Goal: Task Accomplishment & Management: Manage account settings

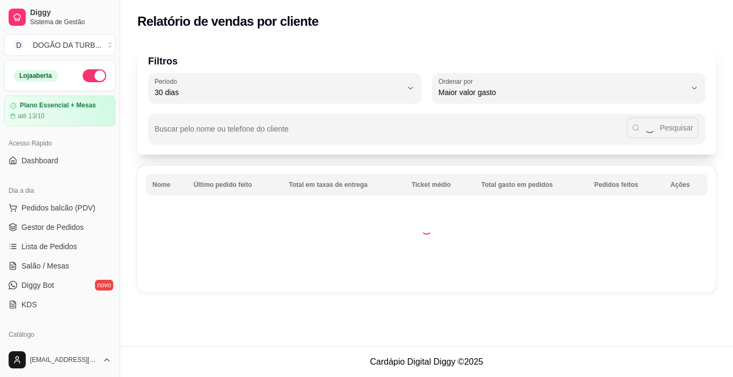
select select "30"
select select "HIGHEST_TOTAL_SPENT_WITH_ORDERS"
click at [70, 208] on span "Pedidos balcão (PDV)" at bounding box center [58, 207] width 74 height 11
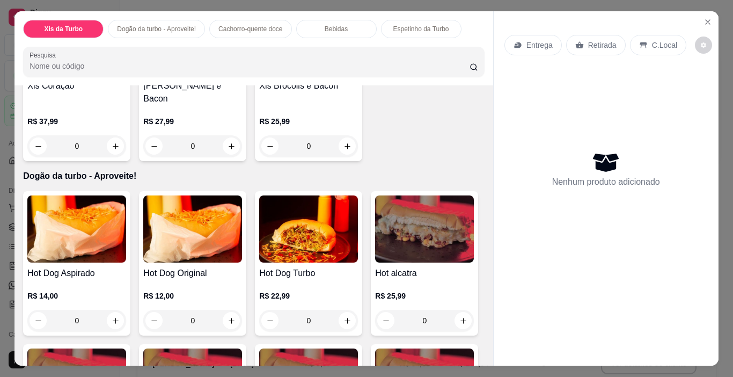
scroll to position [591, 0]
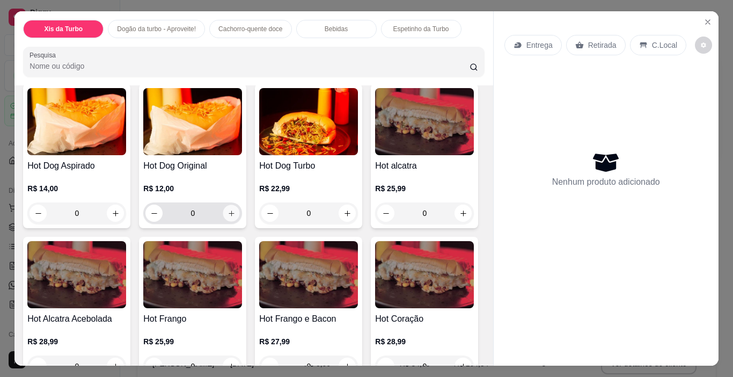
click at [234, 222] on button "increase-product-quantity" at bounding box center [231, 213] width 17 height 17
type input "1"
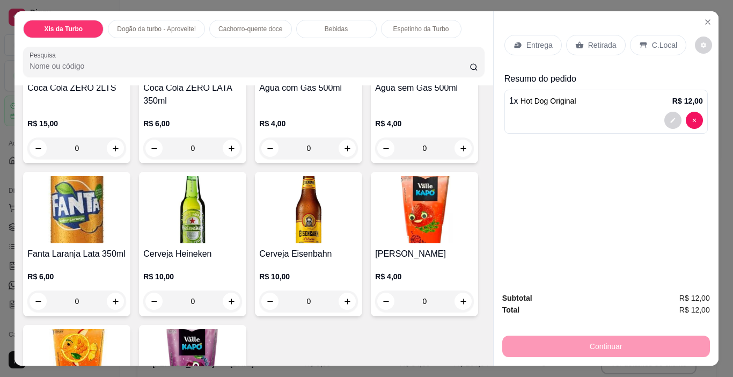
scroll to position [1396, 0]
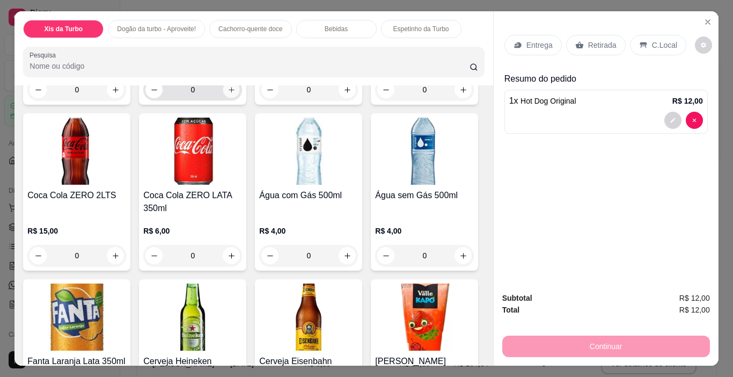
click at [230, 98] on button "increase-product-quantity" at bounding box center [231, 90] width 17 height 17
type input "1"
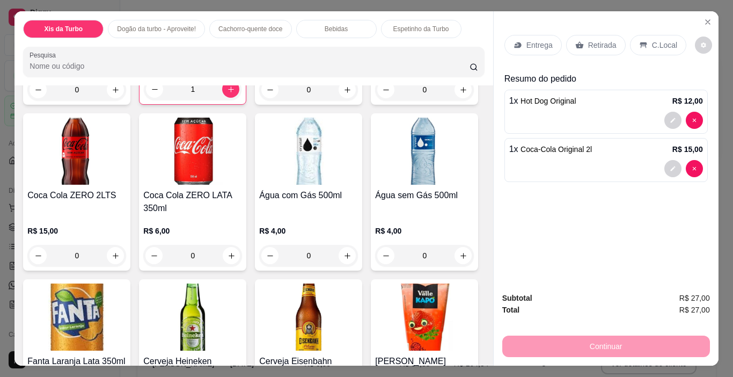
click at [596, 40] on p "Retirada" at bounding box center [602, 45] width 28 height 11
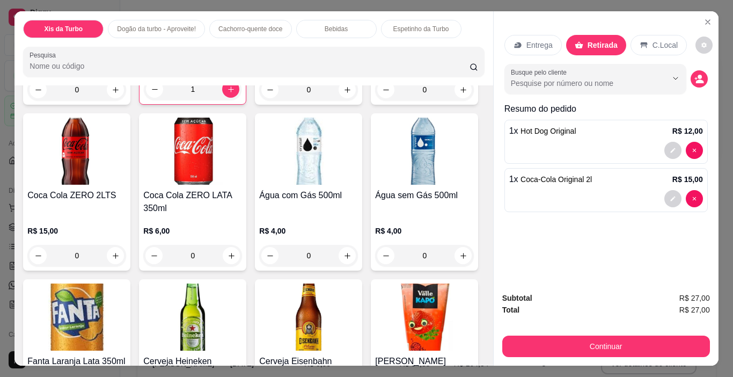
click at [653, 40] on p "C.Local" at bounding box center [665, 45] width 25 height 11
click at [692, 68] on div "Busque pelo cliente" at bounding box center [606, 79] width 203 height 30
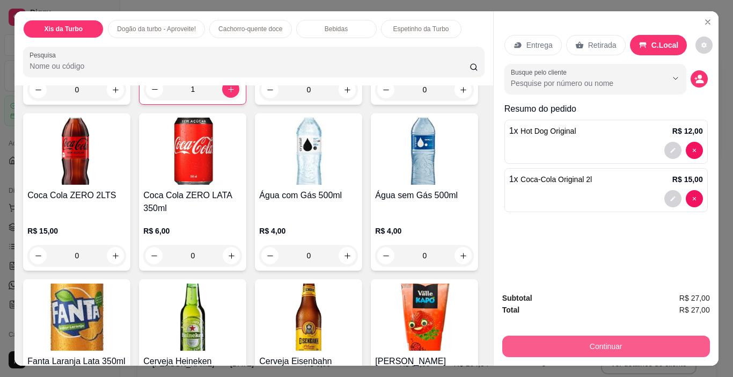
click at [559, 343] on button "Continuar" at bounding box center [607, 346] width 208 height 21
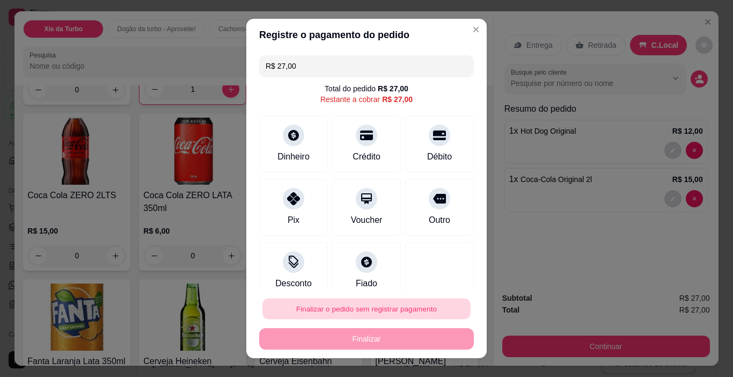
click at [366, 307] on button "Finalizar o pedido sem registrar pagamento" at bounding box center [367, 309] width 208 height 21
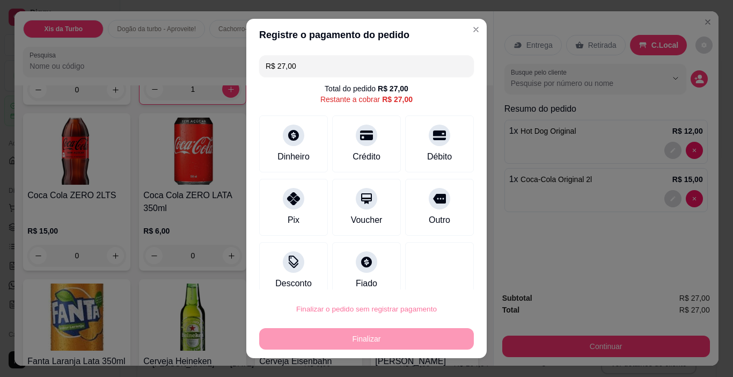
click at [441, 272] on button "Confirmar" at bounding box center [428, 278] width 40 height 17
type input "0"
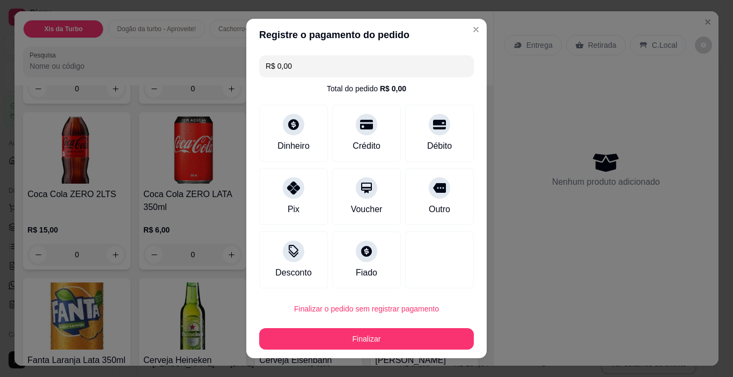
type input "R$ 0,00"
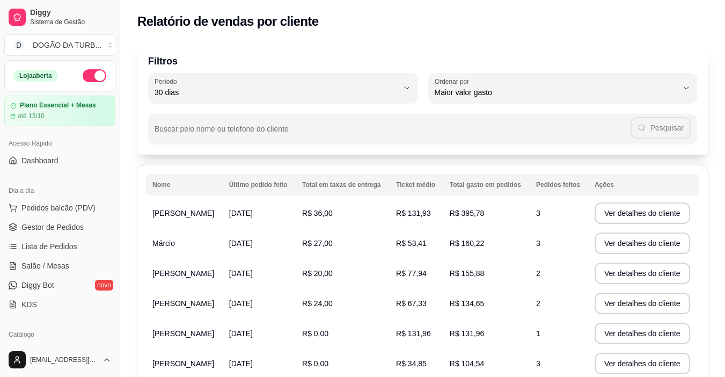
click at [44, 217] on ul "Pedidos balcão (PDV) Gestor de Pedidos Lista de Pedidos Salão / Mesas Diggy Bot…" at bounding box center [59, 256] width 111 height 114
click at [61, 253] on link "Lista de Pedidos" at bounding box center [59, 246] width 111 height 17
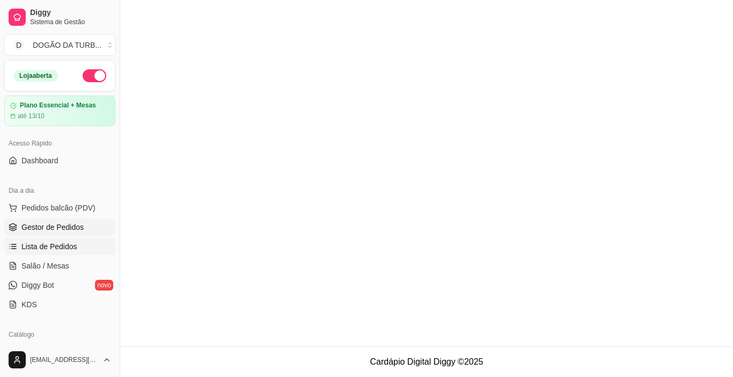
click at [60, 231] on span "Gestor de Pedidos" at bounding box center [52, 227] width 62 height 11
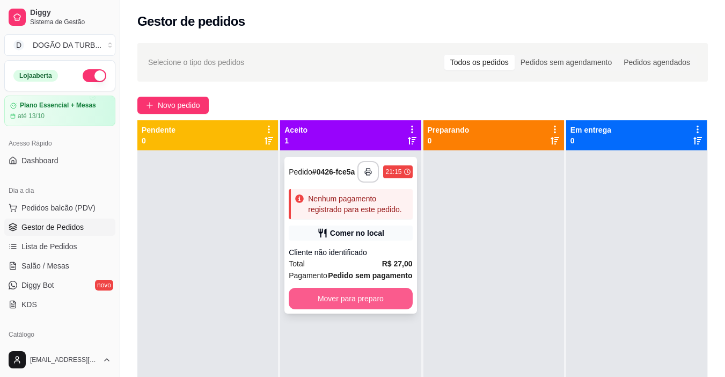
click at [358, 302] on button "Mover para preparo" at bounding box center [350, 298] width 123 height 21
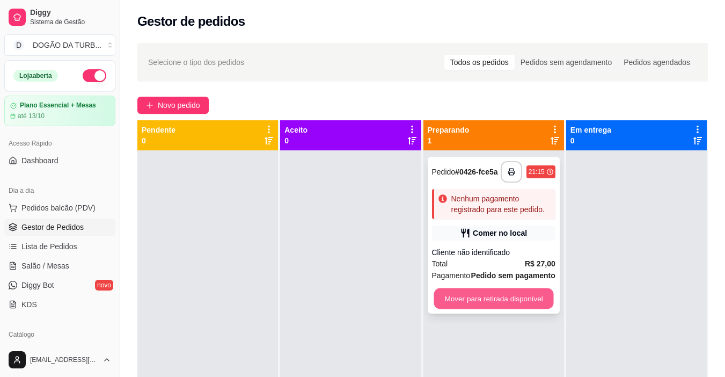
click at [462, 303] on button "Mover para retirada disponível" at bounding box center [494, 298] width 120 height 21
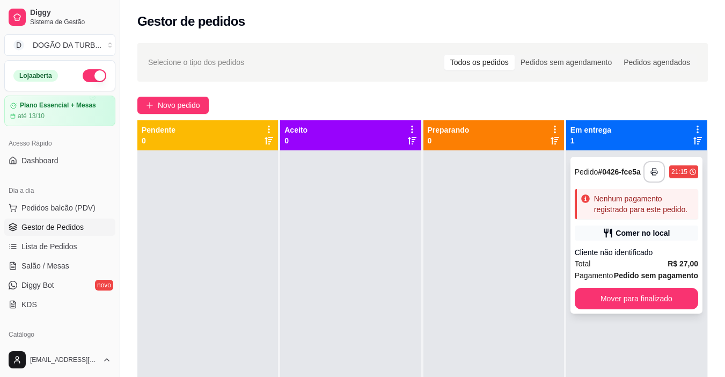
click at [587, 264] on div "Total R$ 27,00" at bounding box center [636, 264] width 123 height 12
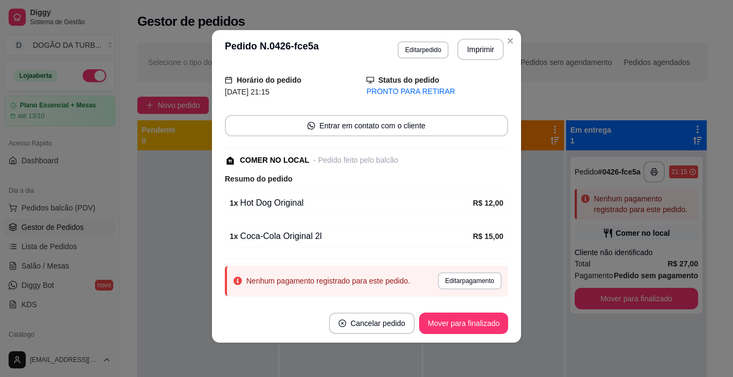
scroll to position [54, 0]
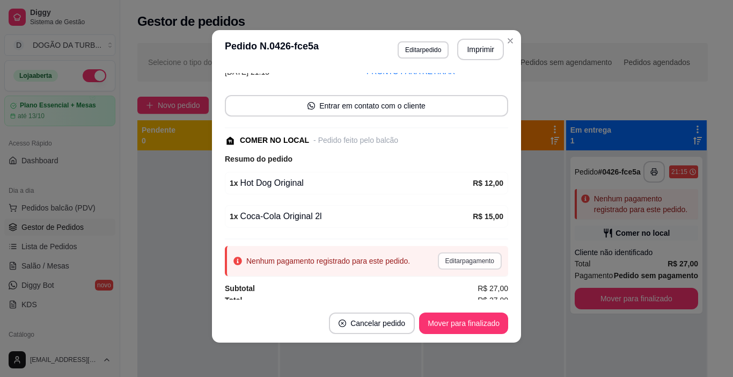
click at [448, 266] on button "Editar pagamento" at bounding box center [470, 260] width 64 height 17
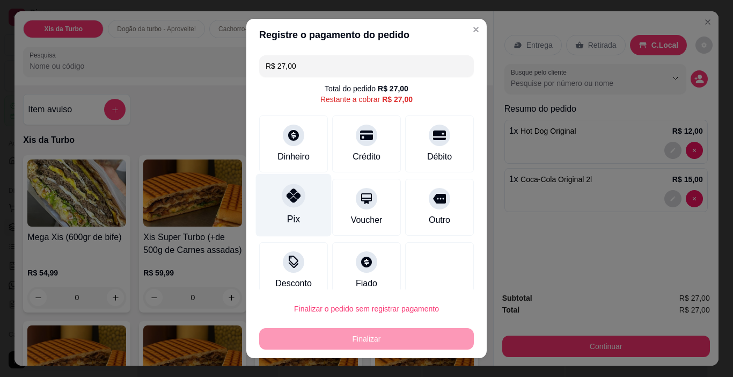
click at [290, 207] on div "Pix" at bounding box center [294, 205] width 76 height 63
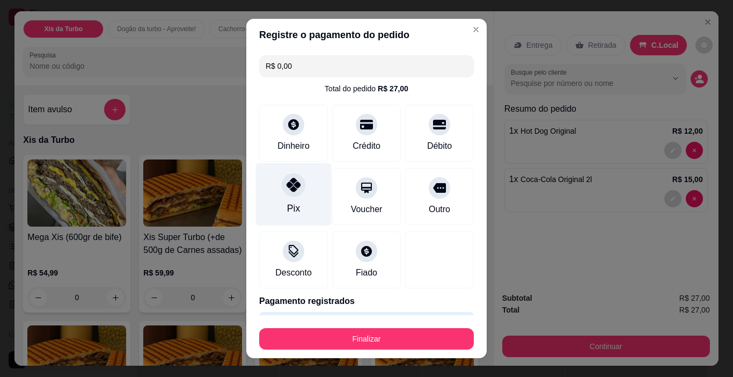
type input "R$ 0,00"
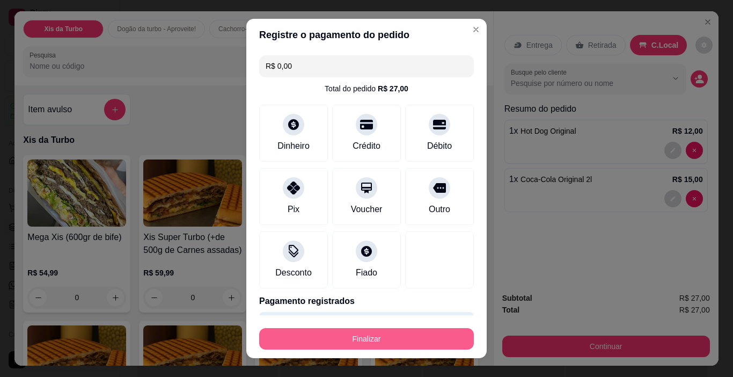
click at [361, 340] on button "Finalizar" at bounding box center [366, 338] width 215 height 21
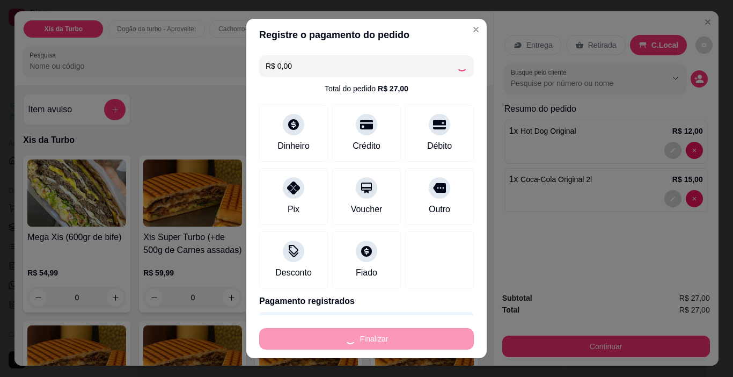
type input "0"
type input "-R$ 27,00"
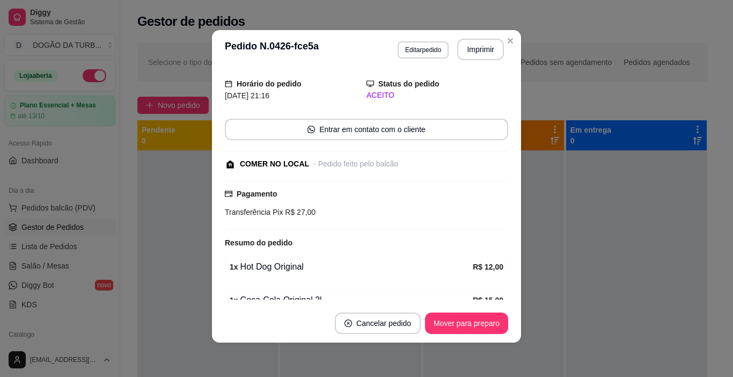
scroll to position [78, 0]
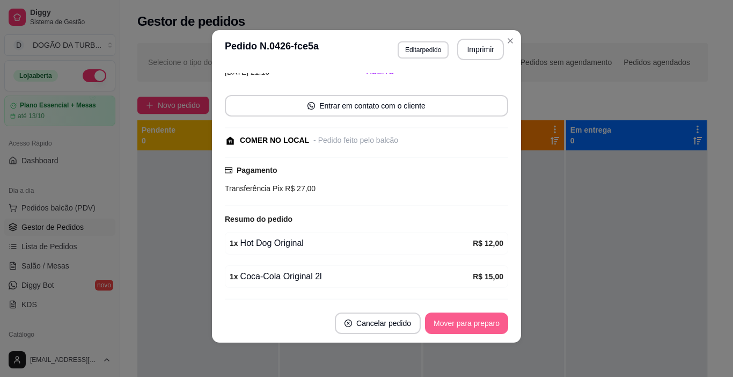
click at [489, 316] on button "Mover para preparo" at bounding box center [466, 322] width 83 height 21
click at [489, 316] on div "Mover para preparo" at bounding box center [459, 322] width 98 height 21
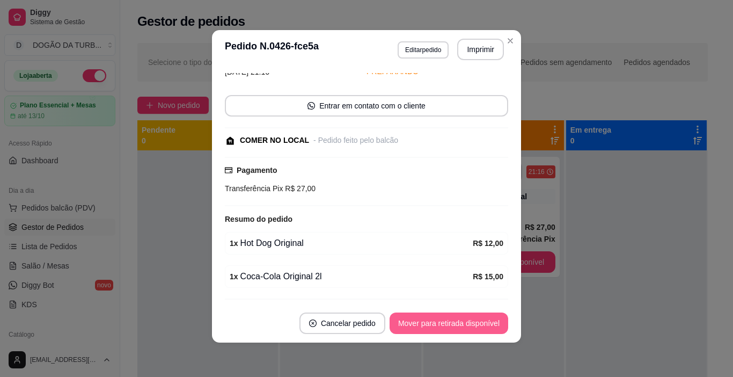
click at [492, 321] on button "Mover para retirada disponível" at bounding box center [449, 322] width 119 height 21
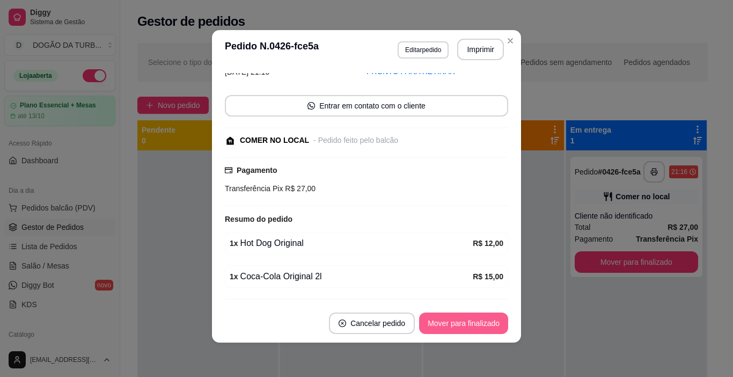
click at [488, 319] on button "Mover para finalizado" at bounding box center [463, 322] width 89 height 21
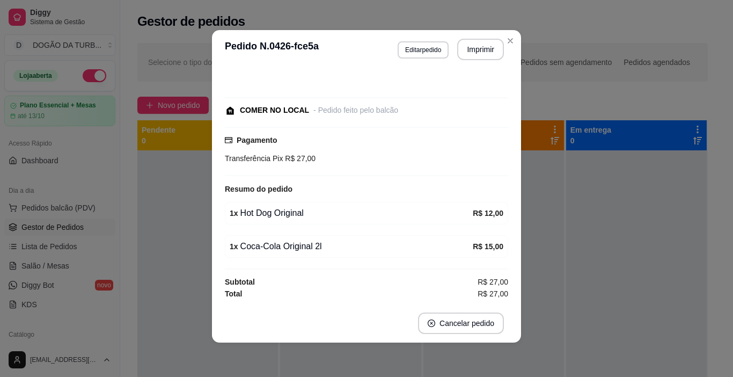
scroll to position [42, 0]
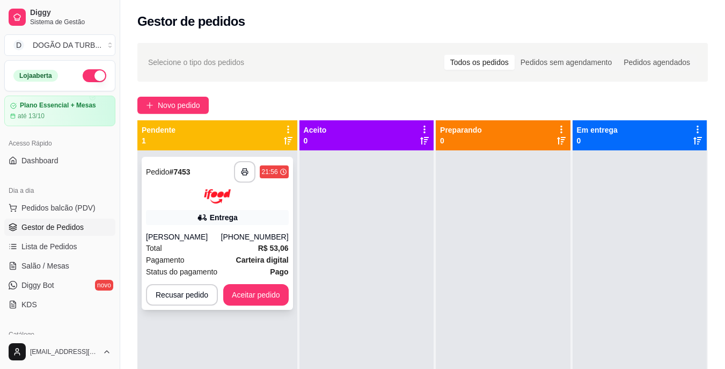
click at [201, 241] on div "[PERSON_NAME]" at bounding box center [183, 236] width 75 height 11
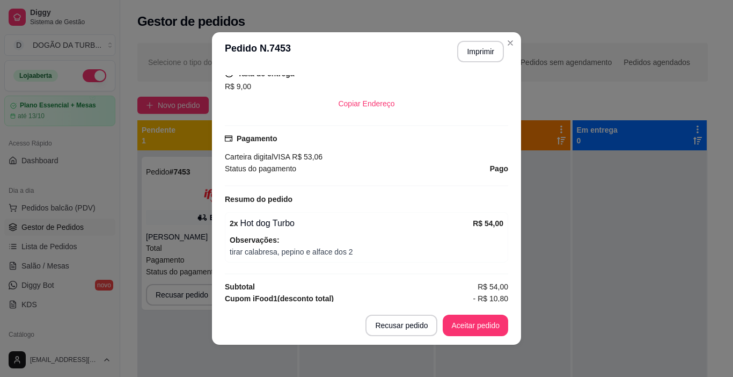
scroll to position [322, 0]
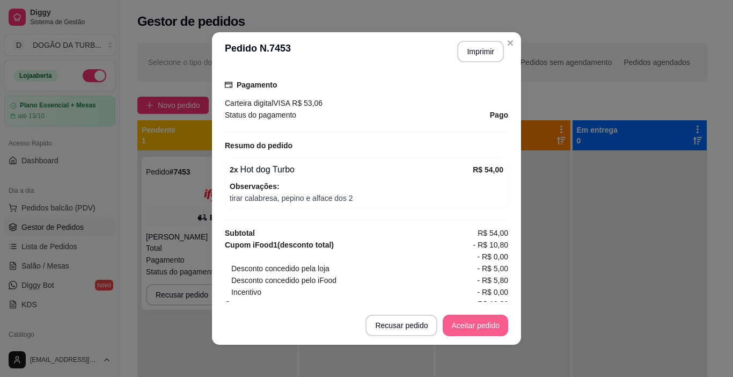
click at [477, 326] on button "Aceitar pedido" at bounding box center [476, 325] width 66 height 21
click at [471, 48] on button "Imprimir" at bounding box center [480, 51] width 47 height 21
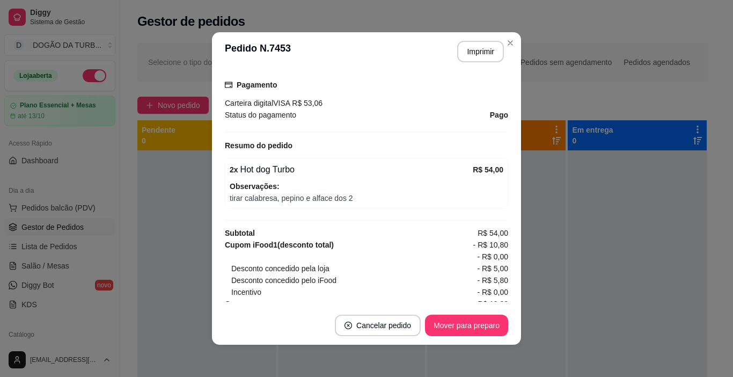
scroll to position [0, 0]
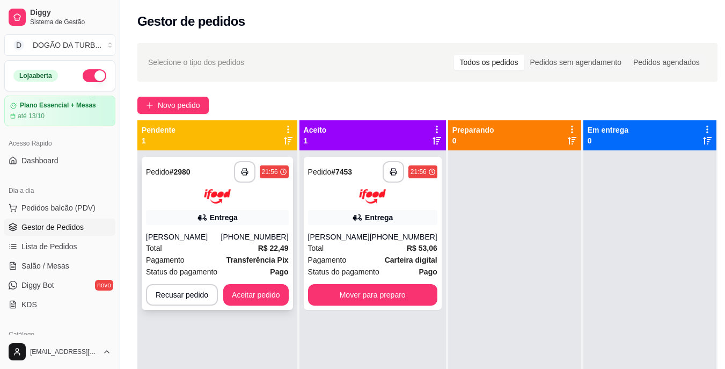
click at [176, 249] on div "Total R$ 22,49" at bounding box center [217, 248] width 143 height 12
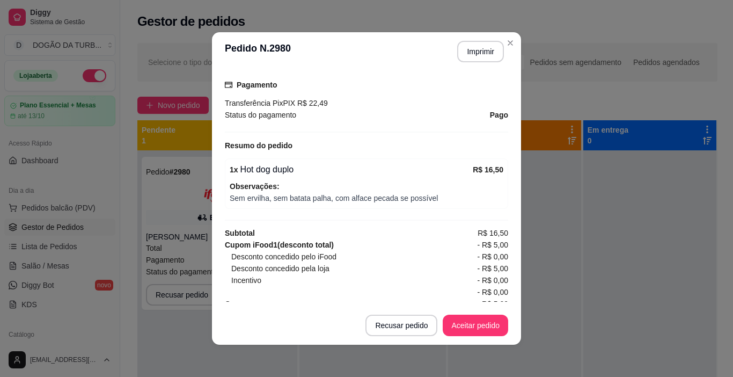
scroll to position [342, 0]
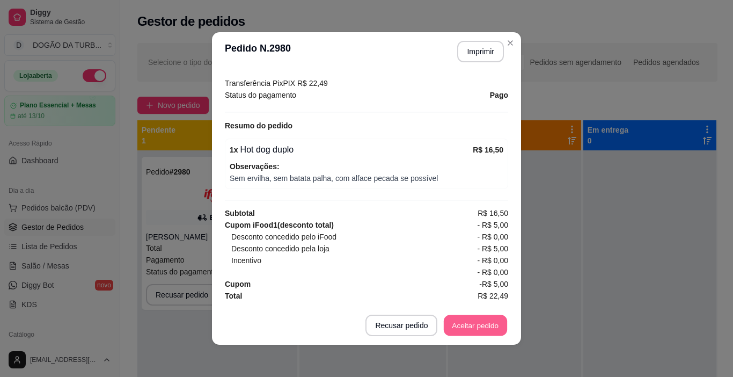
click at [478, 326] on button "Aceitar pedido" at bounding box center [475, 325] width 63 height 21
click at [472, 55] on button "Imprimir" at bounding box center [480, 51] width 47 height 21
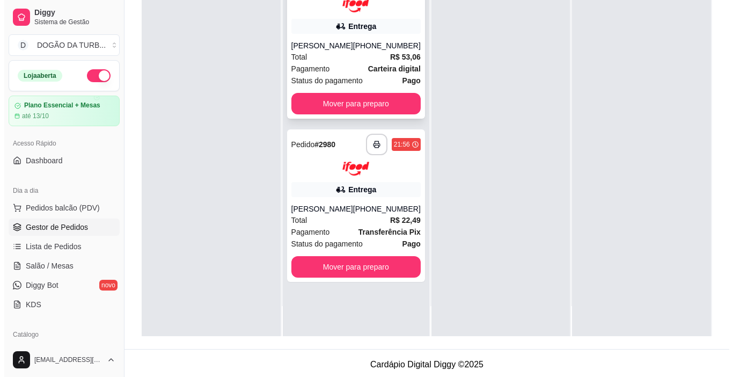
scroll to position [0, 0]
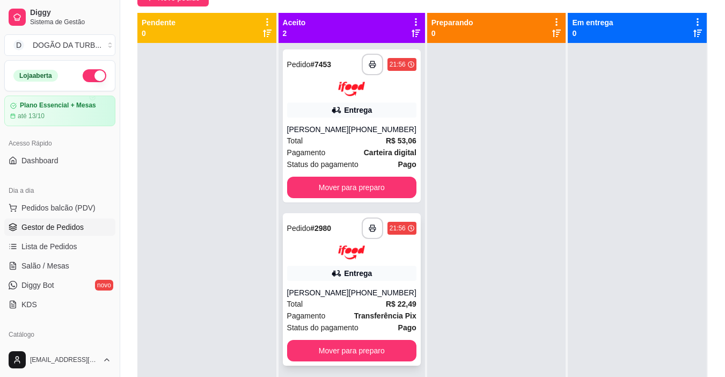
click at [320, 281] on div "Entrega" at bounding box center [351, 273] width 129 height 15
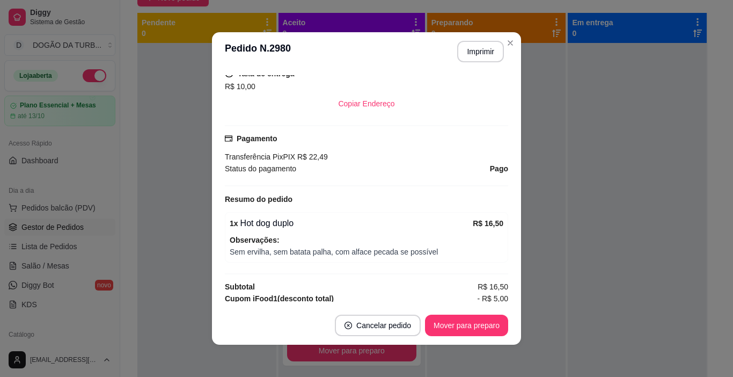
scroll to position [342, 0]
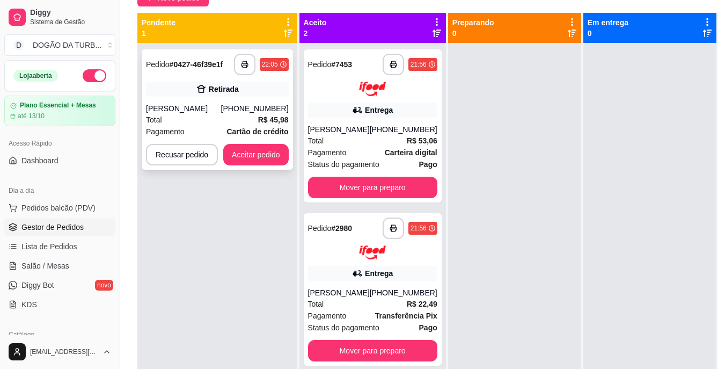
click at [249, 112] on div "[PHONE_NUMBER]" at bounding box center [255, 108] width 68 height 11
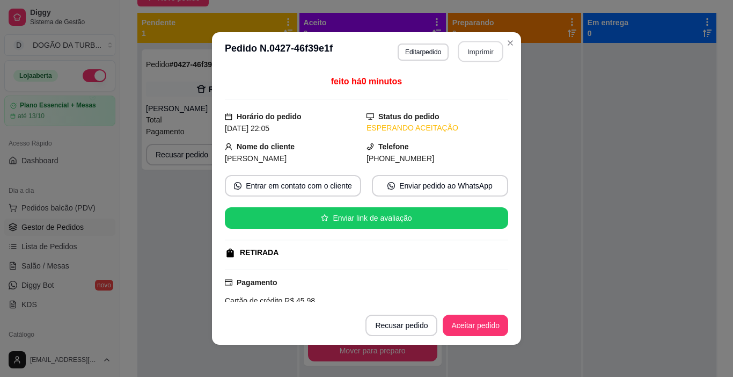
click at [470, 50] on button "Imprimir" at bounding box center [481, 51] width 45 height 21
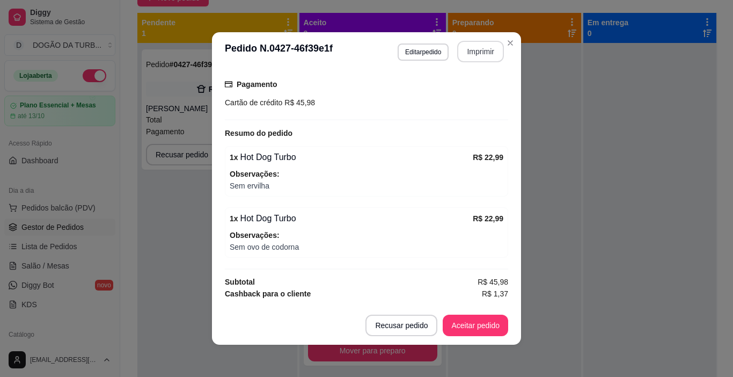
scroll to position [201, 0]
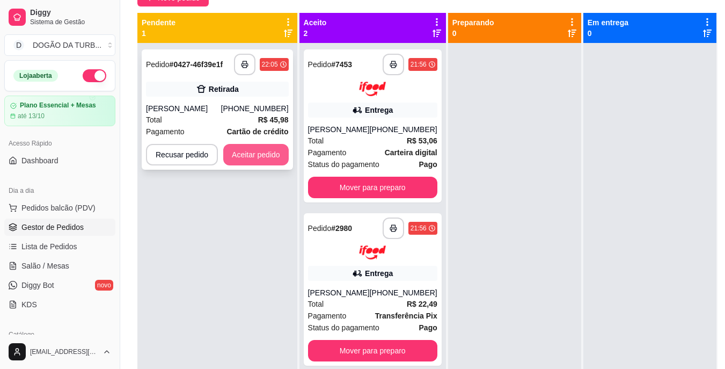
click at [261, 150] on button "Aceitar pedido" at bounding box center [256, 154] width 66 height 21
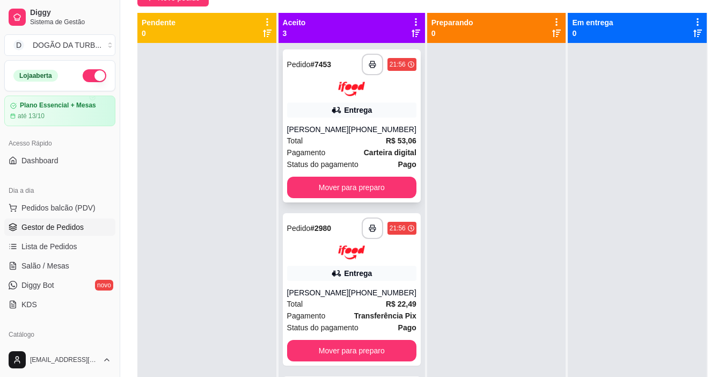
click at [355, 132] on div "[PHONE_NUMBER]" at bounding box center [383, 129] width 68 height 11
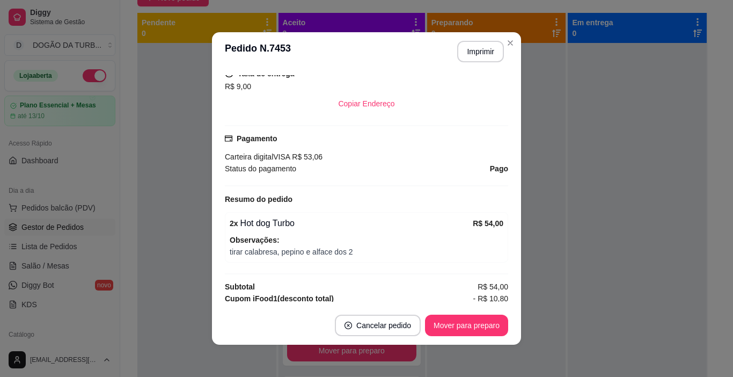
scroll to position [322, 0]
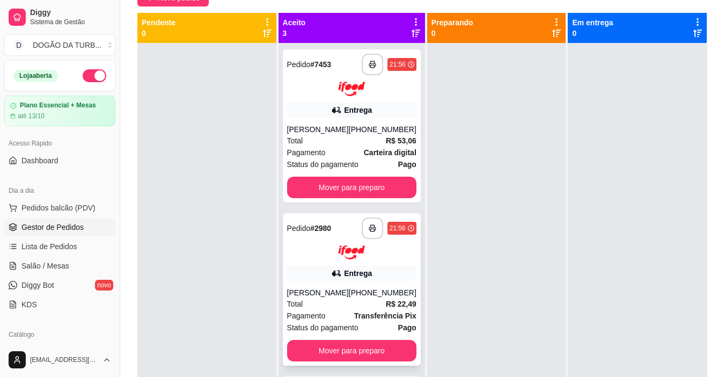
click at [357, 310] on div "Total R$ 22,49" at bounding box center [351, 304] width 129 height 12
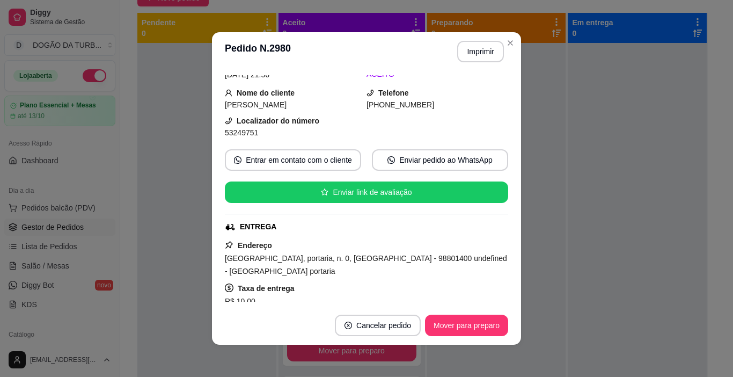
scroll to position [107, 0]
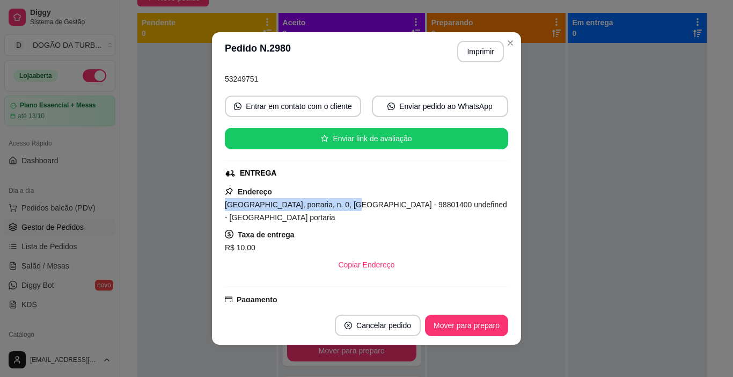
drag, startPoint x: 215, startPoint y: 204, endPoint x: 339, endPoint y: 204, distance: 124.0
click at [339, 204] on div "feito há 10 minutos Horário do pedido [DATE] 21:56 Status do pedido ACEITO Nome…" at bounding box center [366, 188] width 309 height 235
copy span "[GEOGRAPHIC_DATA], portaria, n. 0,"
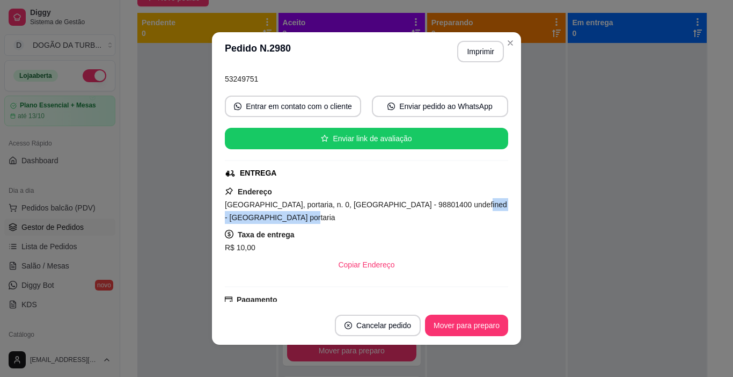
drag, startPoint x: 451, startPoint y: 204, endPoint x: 451, endPoint y: 213, distance: 9.1
click at [451, 213] on div "[GEOGRAPHIC_DATA], portaria, n. 0, [GEOGRAPHIC_DATA] - 98801400 undefined - [GE…" at bounding box center [366, 211] width 283 height 26
copy span "Parque da fenamilho portaria"
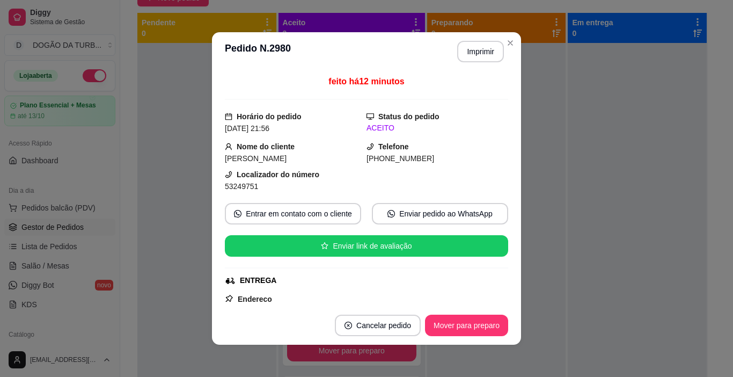
drag, startPoint x: 213, startPoint y: 155, endPoint x: 291, endPoint y: 162, distance: 78.7
click at [291, 162] on div "feito há 12 minutos Horário do pedido [DATE] 21:56 Status do pedido ACEITO Nome…" at bounding box center [366, 188] width 309 height 235
copy span "[PERSON_NAME]"
click at [350, 182] on div "53249751" at bounding box center [296, 186] width 142 height 12
drag, startPoint x: 360, startPoint y: 147, endPoint x: 394, endPoint y: 165, distance: 38.2
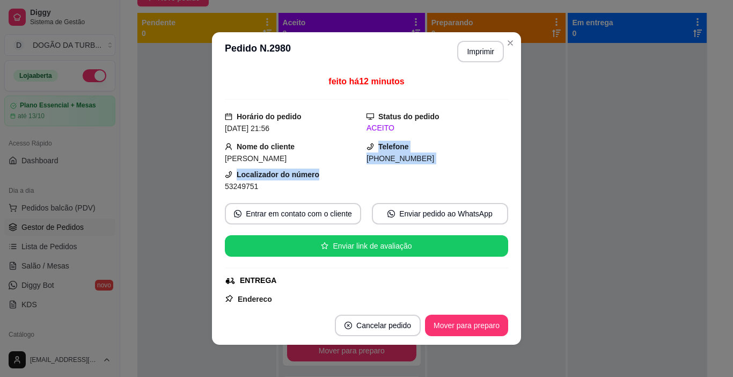
click at [395, 167] on div "feito há 12 minutos Horário do pedido [DATE] 21:56 Status do pedido ACEITO Nome…" at bounding box center [366, 188] width 283 height 227
click at [355, 163] on div "[PERSON_NAME]" at bounding box center [296, 158] width 142 height 12
drag, startPoint x: 350, startPoint y: 156, endPoint x: 383, endPoint y: 158, distance: 33.9
click at [383, 158] on div "Nome do cliente [PERSON_NAME] Telefone [PHONE_NUMBER]" at bounding box center [366, 153] width 283 height 24
click at [351, 164] on div "[PERSON_NAME]" at bounding box center [296, 158] width 142 height 12
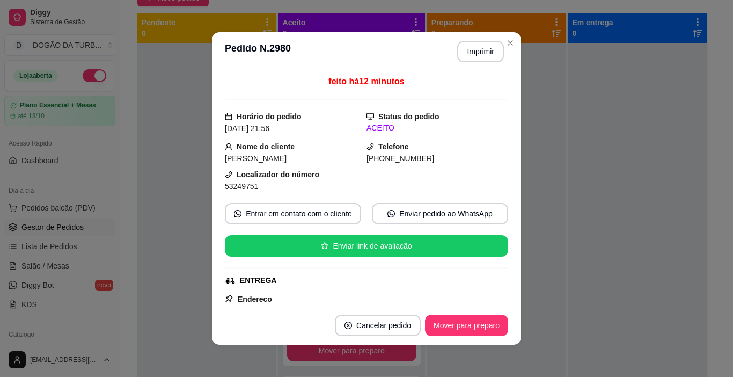
click at [358, 157] on div "[PERSON_NAME]" at bounding box center [296, 158] width 142 height 12
drag, startPoint x: 358, startPoint y: 154, endPoint x: 366, endPoint y: 156, distance: 8.3
click at [366, 156] on div "Nome do cliente [PERSON_NAME] Telefone [PHONE_NUMBER]" at bounding box center [366, 153] width 283 height 24
click at [357, 159] on div "[PERSON_NAME]" at bounding box center [296, 158] width 142 height 12
drag, startPoint x: 362, startPoint y: 159, endPoint x: 369, endPoint y: 158, distance: 7.6
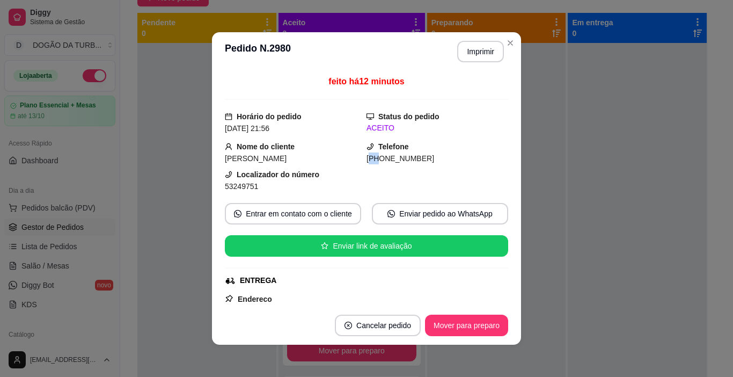
click at [369, 158] on span "[PHONE_NUMBER]" at bounding box center [401, 158] width 68 height 9
copy span "08"
drag, startPoint x: 373, startPoint y: 159, endPoint x: 395, endPoint y: 159, distance: 22.5
click at [395, 159] on span "[PHONE_NUMBER]" at bounding box center [401, 158] width 68 height 9
copy span "0 0711"
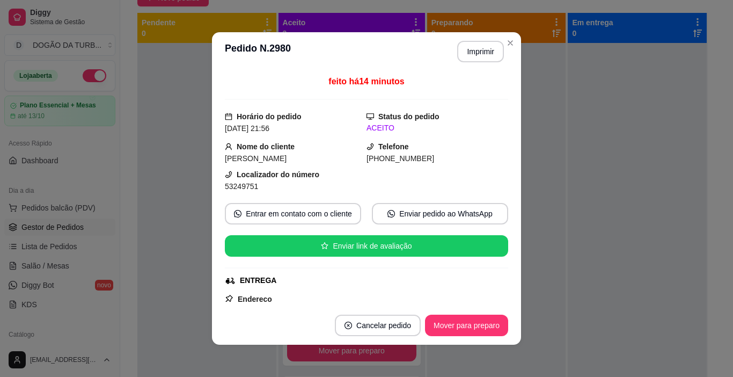
click at [350, 169] on div "Localizador do número 53249751" at bounding box center [296, 181] width 142 height 24
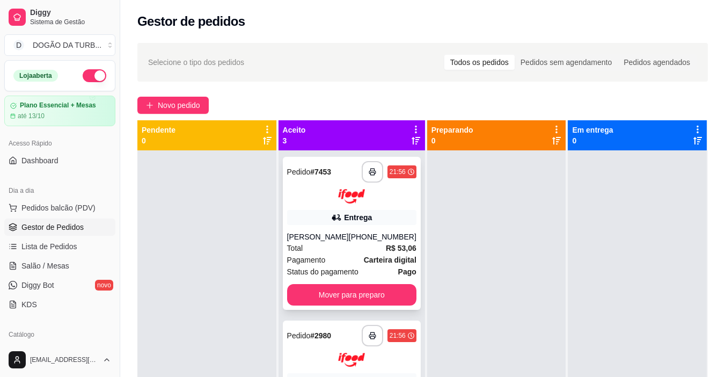
click at [297, 237] on div "[PERSON_NAME]" at bounding box center [318, 236] width 62 height 11
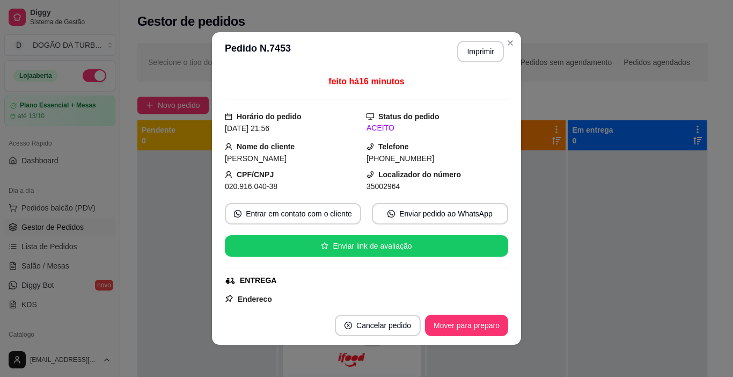
drag, startPoint x: 213, startPoint y: 154, endPoint x: 334, endPoint y: 154, distance: 121.9
click at [334, 154] on div "feito há 16 minutos Horário do pedido [DATE] 21:56 Status do pedido ACEITO Nome…" at bounding box center [366, 188] width 309 height 235
copy span "[PERSON_NAME]"
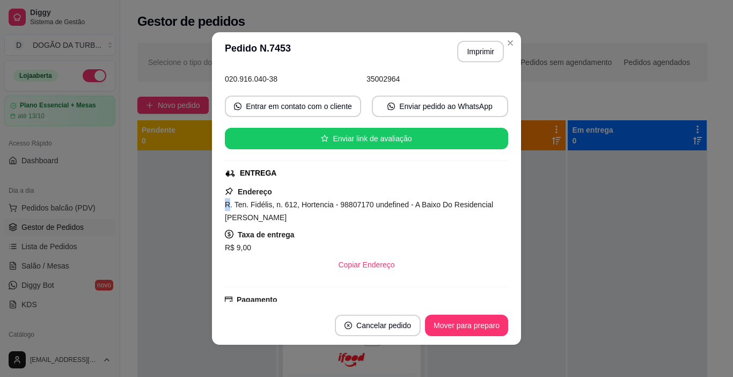
drag, startPoint x: 217, startPoint y: 201, endPoint x: 225, endPoint y: 200, distance: 8.1
click at [225, 200] on div "feito há 16 minutos Horário do pedido [DATE] 21:56 Status do pedido ACEITO Nome…" at bounding box center [366, 188] width 309 height 235
click at [220, 208] on div "feito há 16 minutos Horário do pedido [DATE] 21:56 Status do pedido ACEITO Nome…" at bounding box center [366, 188] width 309 height 235
drag, startPoint x: 220, startPoint y: 201, endPoint x: 293, endPoint y: 201, distance: 73.0
click at [293, 201] on div "feito há 16 minutos Horário do pedido [DATE] 21:56 Status do pedido ACEITO Nome…" at bounding box center [366, 188] width 309 height 235
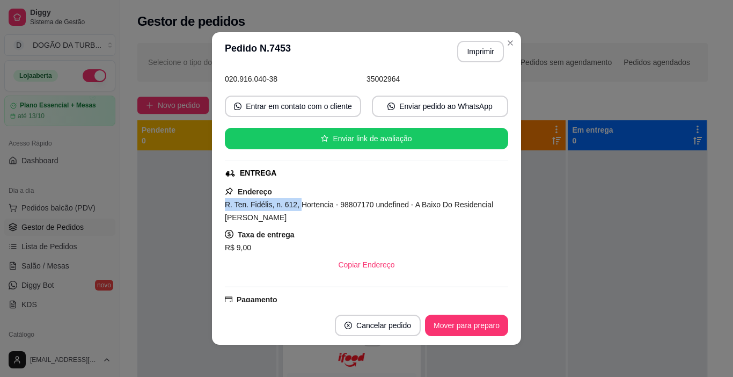
copy span "R. Ten. Fidélis, n. 612,"
drag, startPoint x: 406, startPoint y: 205, endPoint x: 499, endPoint y: 213, distance: 93.2
click at [499, 213] on div "feito há 16 minutos Horário do pedido [DATE] 21:56 Status do pedido ACEITO Nome…" at bounding box center [366, 188] width 283 height 227
copy span "A Baixo Do Residencial [PERSON_NAME]"
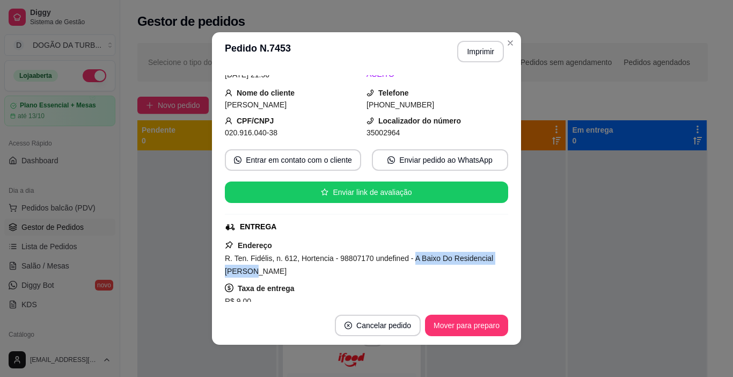
scroll to position [0, 0]
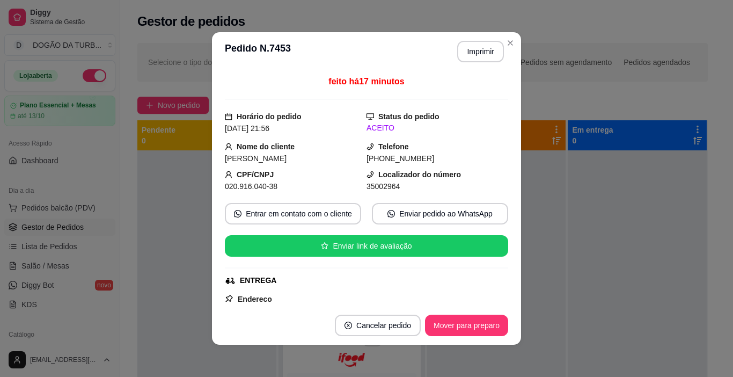
click at [570, 268] on div at bounding box center [637, 338] width 139 height 377
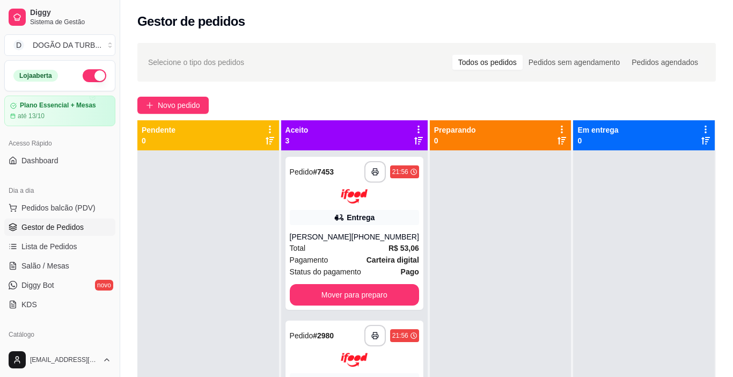
click at [573, 274] on div at bounding box center [644, 338] width 142 height 377
drag, startPoint x: 562, startPoint y: 260, endPoint x: 522, endPoint y: 114, distance: 151.0
click at [569, 185] on div "**********" at bounding box center [426, 308] width 579 height 377
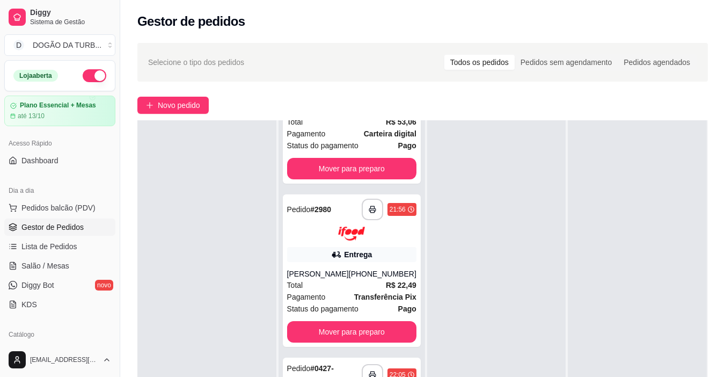
scroll to position [54, 0]
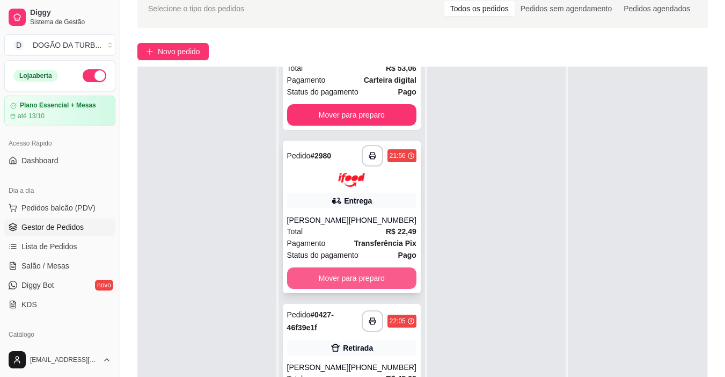
click at [348, 267] on button "Mover para preparo" at bounding box center [351, 277] width 129 height 21
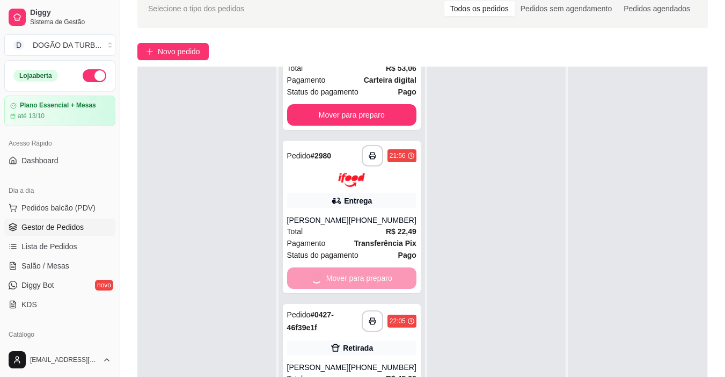
scroll to position [0, 0]
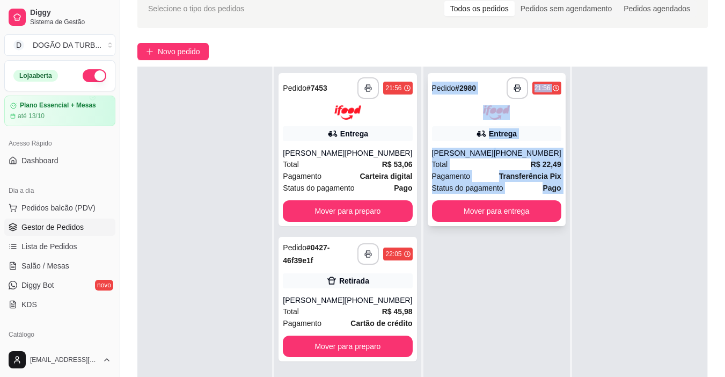
click at [470, 224] on div "**********" at bounding box center [497, 149] width 138 height 153
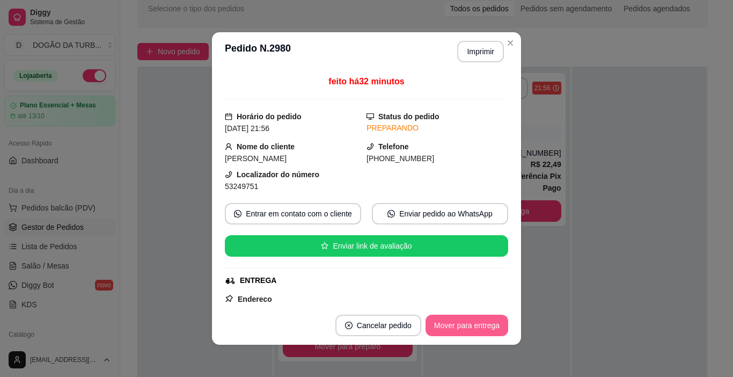
click at [468, 317] on button "Mover para entrega" at bounding box center [467, 325] width 83 height 21
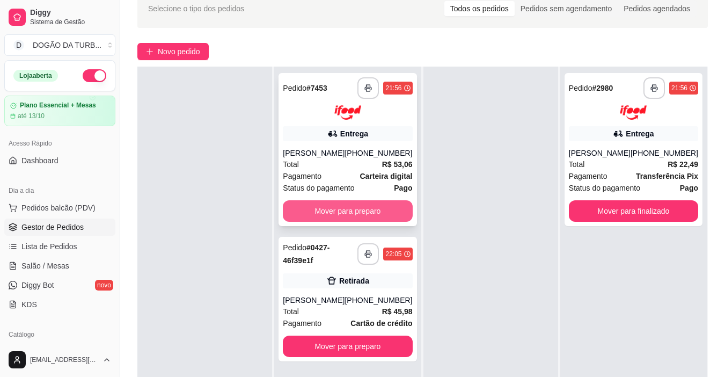
click at [359, 222] on button "Mover para preparo" at bounding box center [347, 210] width 129 height 21
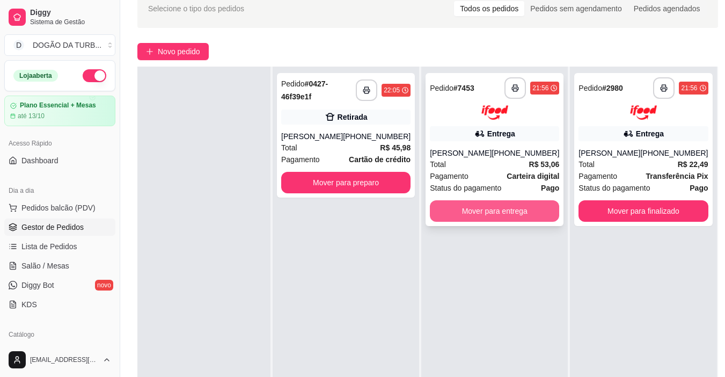
click at [493, 222] on button "Mover para entrega" at bounding box center [494, 210] width 129 height 21
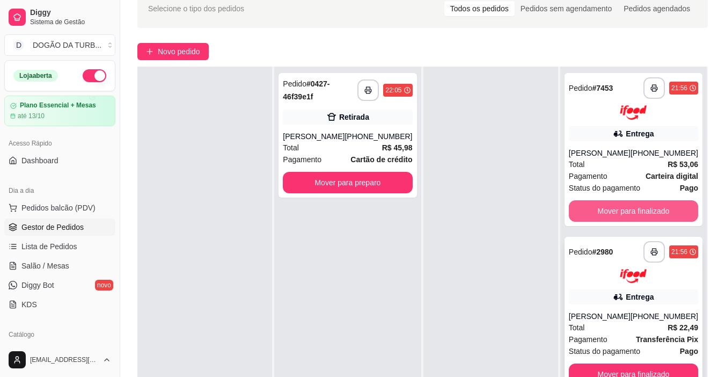
scroll to position [107, 0]
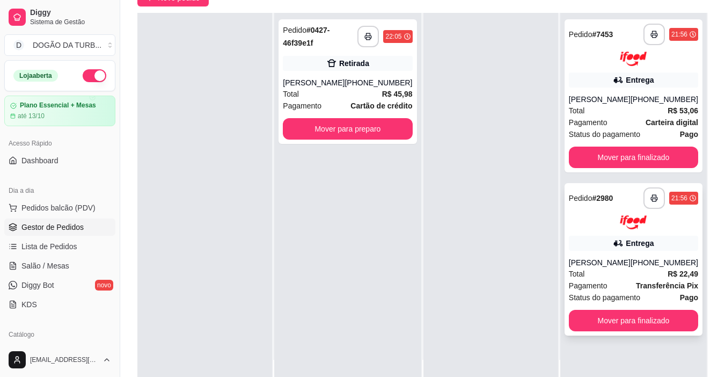
click at [627, 196] on div "**********" at bounding box center [634, 259] width 138 height 153
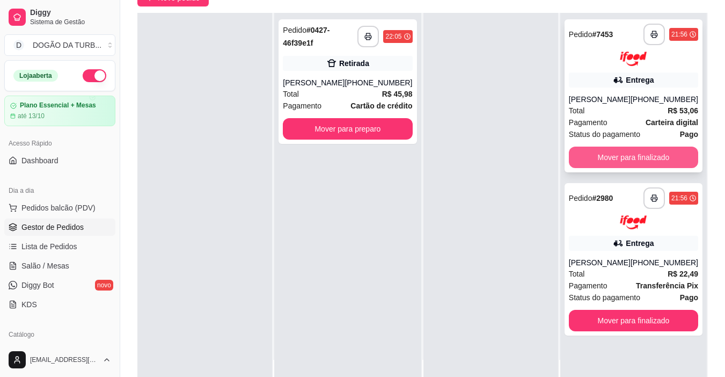
click at [606, 168] on button "Mover para finalizado" at bounding box center [633, 157] width 129 height 21
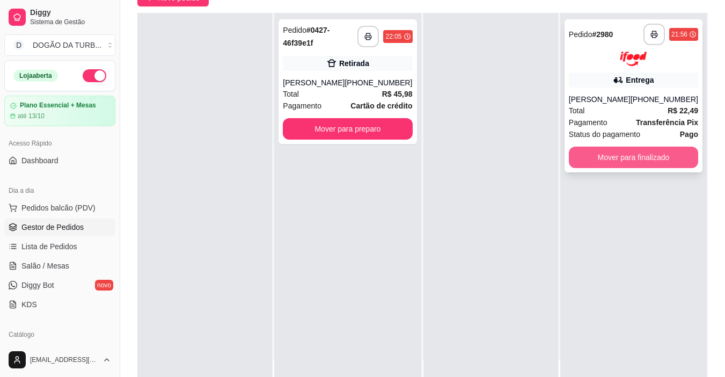
click at [594, 163] on button "Mover para finalizado" at bounding box center [633, 157] width 129 height 21
click at [591, 168] on button "Mover para finalizado" at bounding box center [634, 157] width 126 height 21
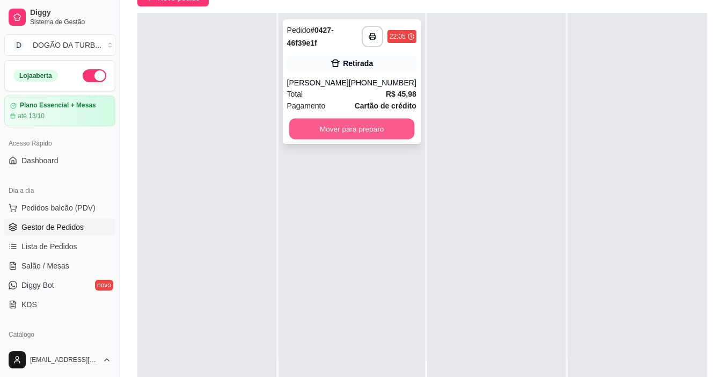
click at [302, 136] on button "Mover para preparo" at bounding box center [352, 129] width 126 height 21
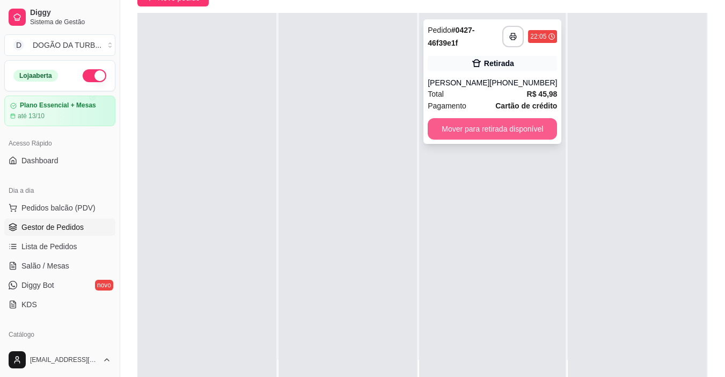
click at [448, 136] on button "Mover para retirada disponível" at bounding box center [492, 128] width 129 height 21
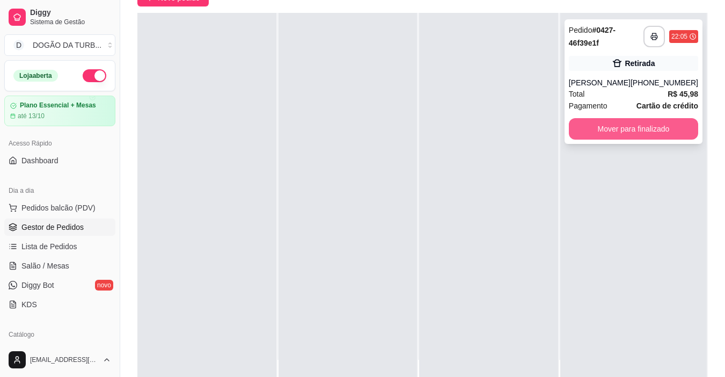
click at [614, 137] on button "Mover para finalizado" at bounding box center [633, 128] width 129 height 21
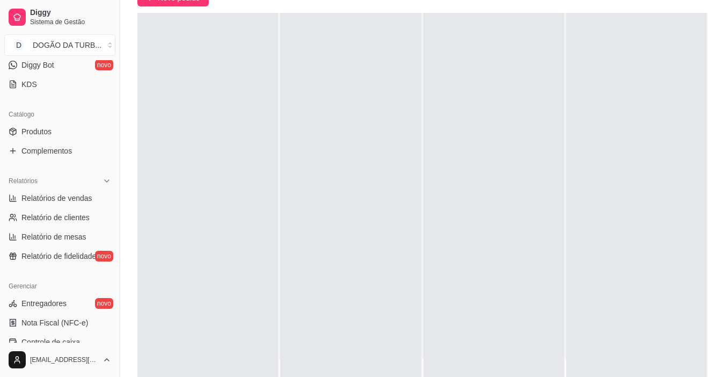
scroll to position [245, 0]
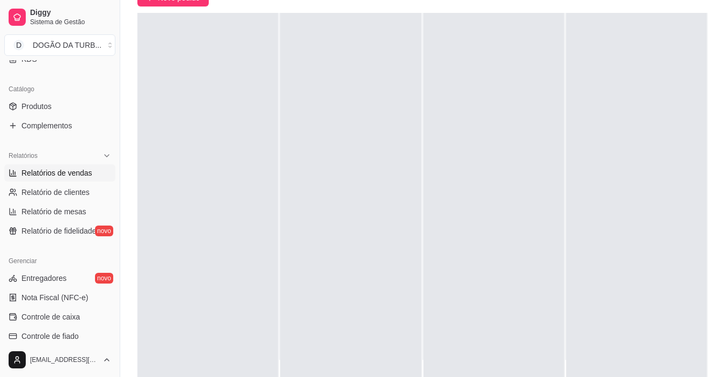
click at [47, 165] on link "Relatórios de vendas" at bounding box center [59, 172] width 111 height 17
select select "ALL"
select select "0"
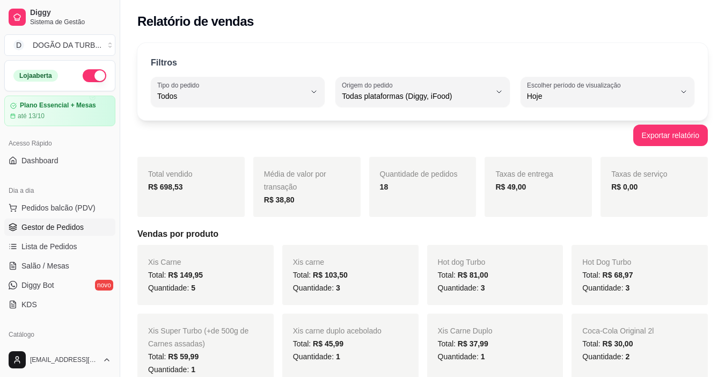
click at [47, 227] on span "Gestor de Pedidos" at bounding box center [52, 227] width 62 height 11
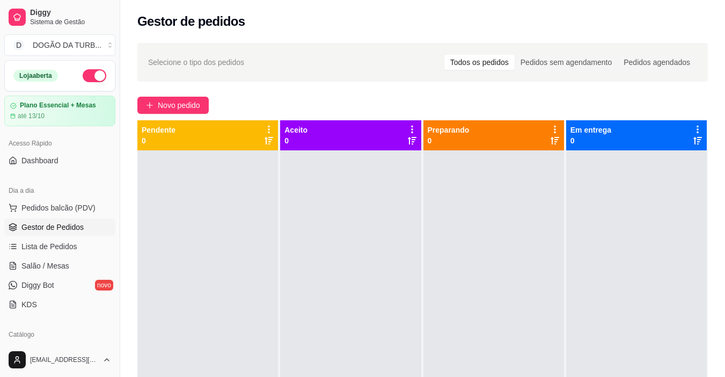
drag, startPoint x: 90, startPoint y: 77, endPoint x: 266, endPoint y: 327, distance: 305.8
click at [90, 77] on button "button" at bounding box center [95, 75] width 24 height 13
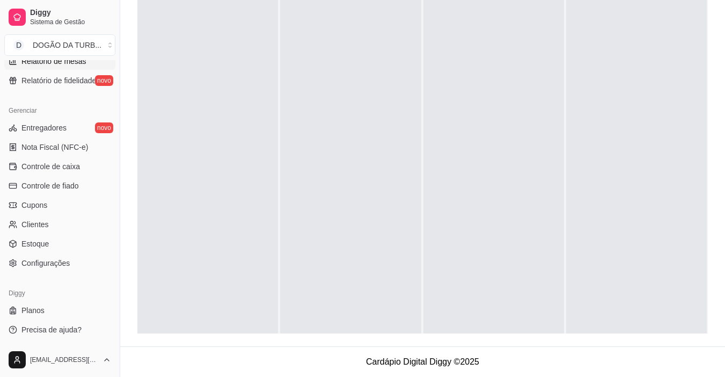
scroll to position [181, 0]
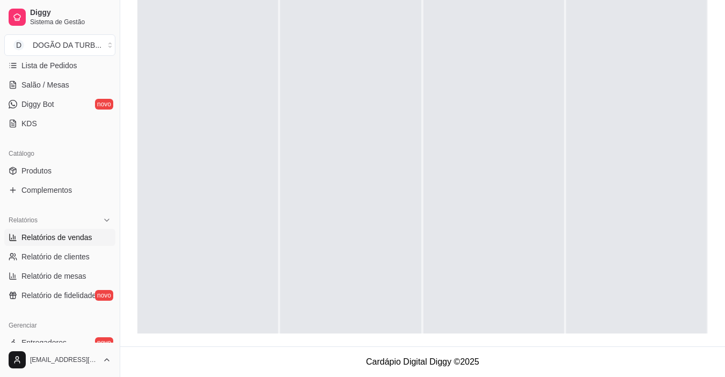
click at [67, 239] on span "Relatórios de vendas" at bounding box center [56, 237] width 71 height 11
select select "ALL"
select select "0"
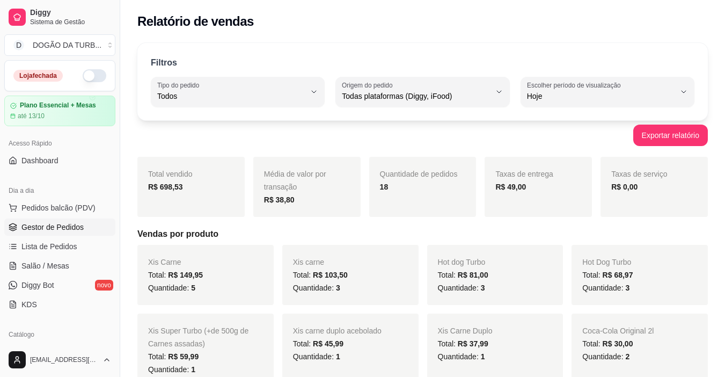
click at [64, 229] on span "Gestor de Pedidos" at bounding box center [52, 227] width 62 height 11
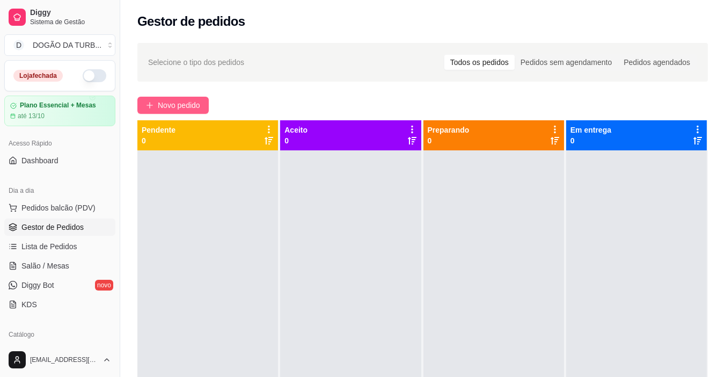
click at [186, 100] on span "Novo pedido" at bounding box center [179, 105] width 42 height 12
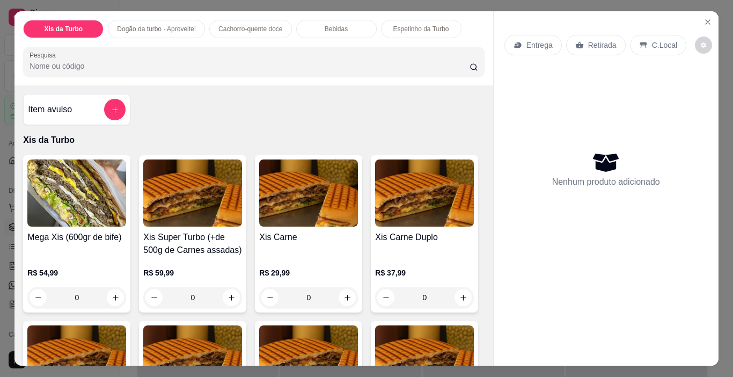
click at [345, 289] on div "0" at bounding box center [308, 297] width 99 height 21
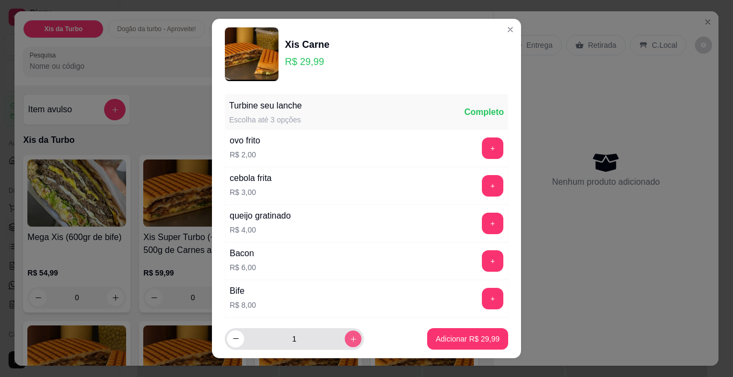
click at [350, 337] on icon "increase-product-quantity" at bounding box center [354, 339] width 8 height 8
type input "2"
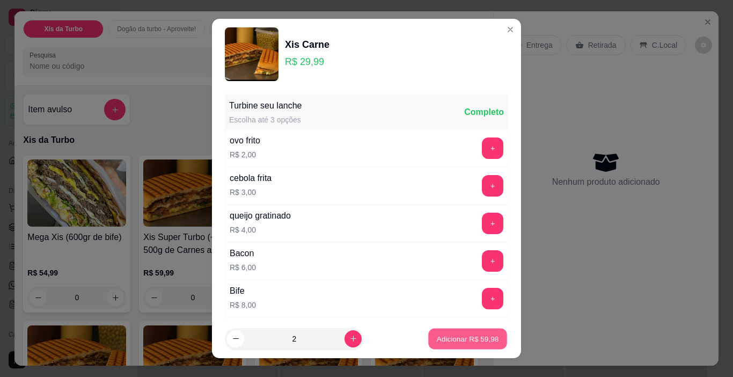
click at [471, 331] on button "Adicionar R$ 59,98" at bounding box center [467, 339] width 79 height 21
type input "2"
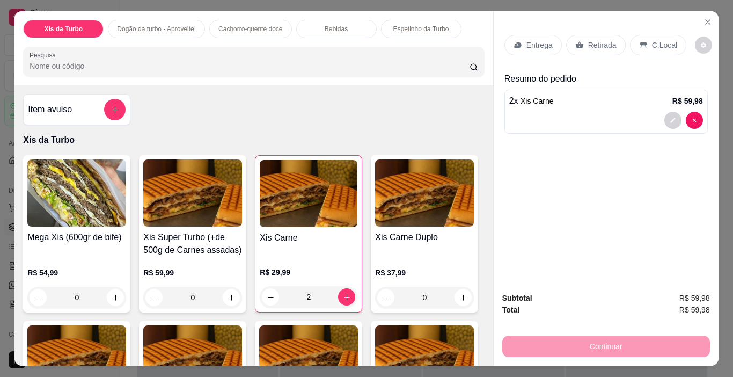
click at [604, 40] on p "Retirada" at bounding box center [602, 45] width 28 height 11
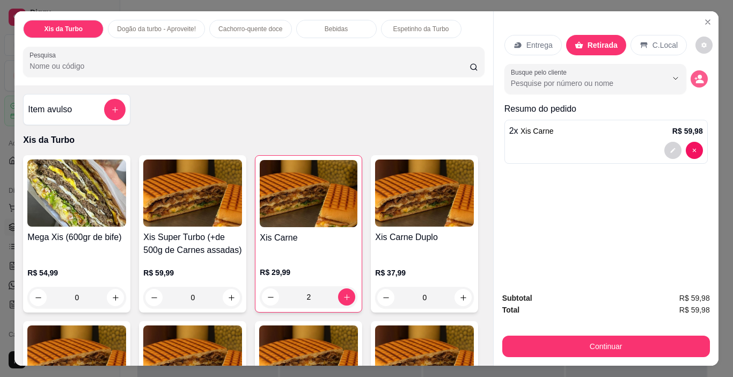
click at [699, 74] on icon "decrease-product-quantity" at bounding box center [700, 79] width 10 height 10
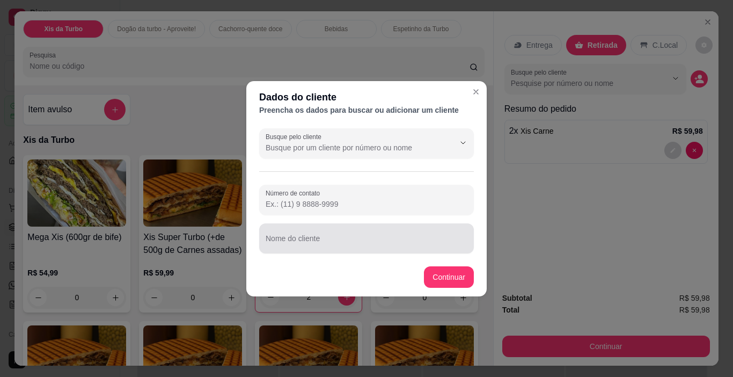
click at [317, 243] on input "Nome do cliente" at bounding box center [367, 242] width 202 height 11
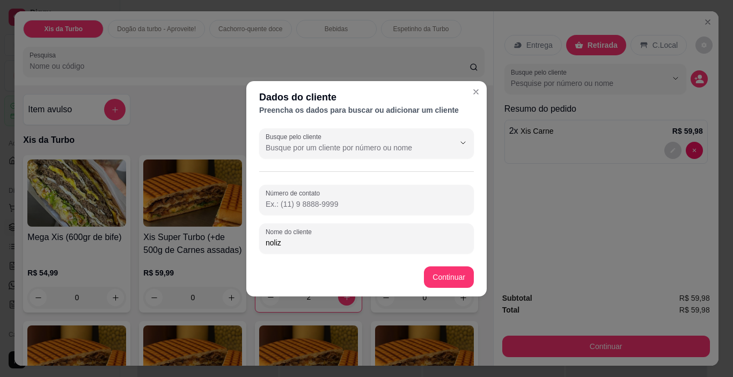
type input "noliz"
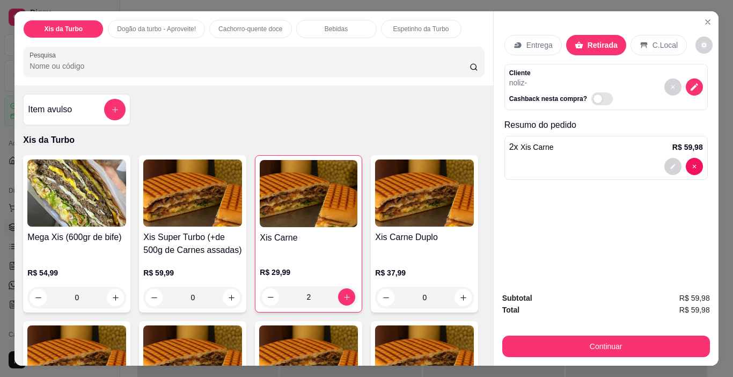
click at [602, 328] on div "Subtotal R$ 59,98 Total R$ 59,98 Continuar" at bounding box center [607, 324] width 208 height 65
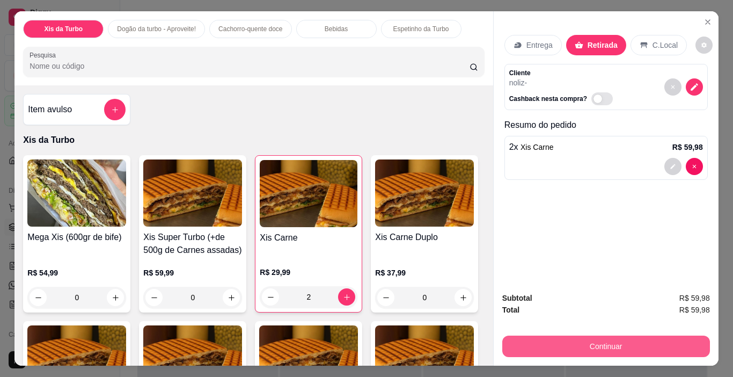
click at [597, 345] on button "Continuar" at bounding box center [607, 346] width 208 height 21
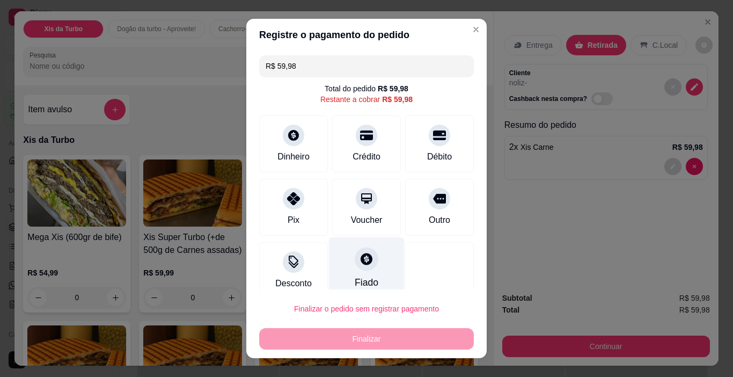
click at [361, 265] on icon at bounding box center [367, 259] width 14 height 14
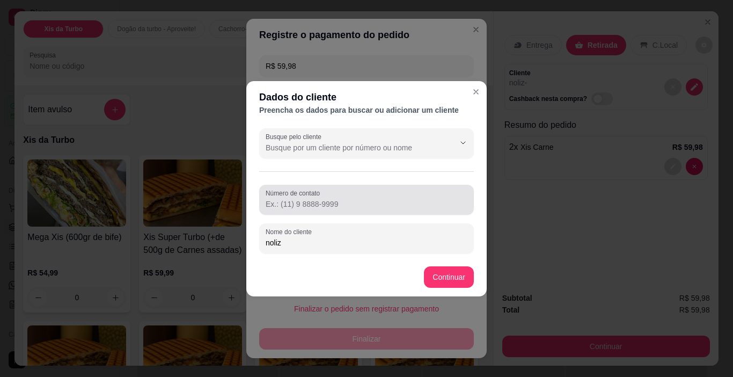
click at [322, 206] on input "Número de contato" at bounding box center [367, 204] width 202 height 11
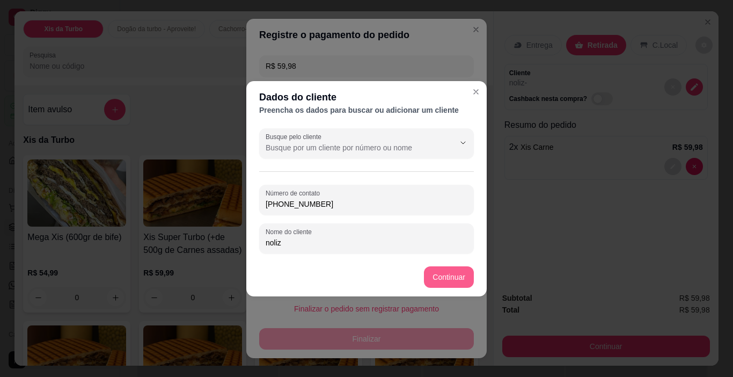
type input "[PHONE_NUMBER]"
type input "R$ 0,00"
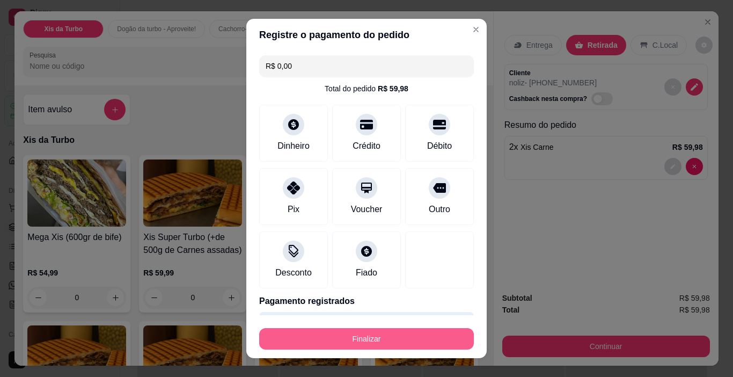
click at [390, 344] on button "Finalizar" at bounding box center [366, 338] width 215 height 21
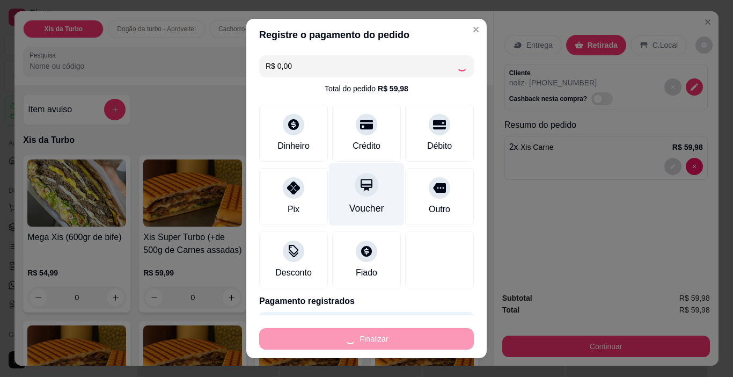
type input "0"
type input "-R$ 59,98"
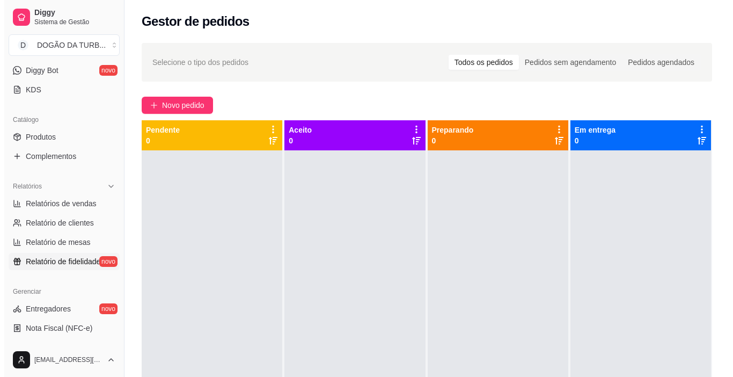
scroll to position [268, 0]
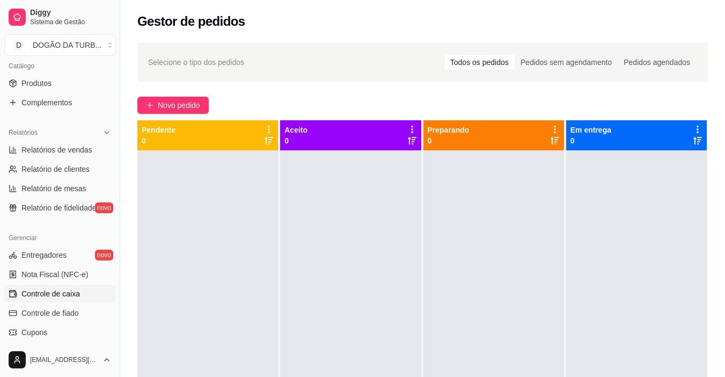
click at [63, 290] on span "Controle de caixa" at bounding box center [50, 293] width 59 height 11
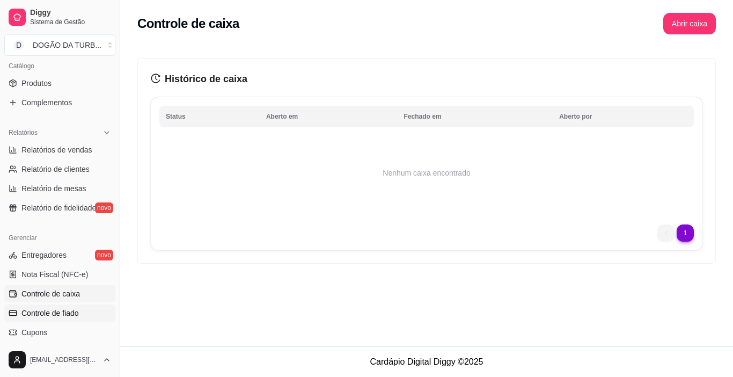
click at [48, 315] on span "Controle de fiado" at bounding box center [49, 313] width 57 height 11
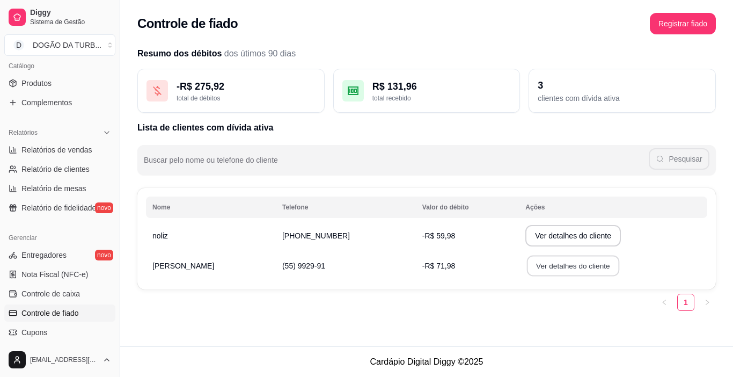
click at [564, 264] on button "Ver detalhes do cliente" at bounding box center [573, 266] width 92 height 21
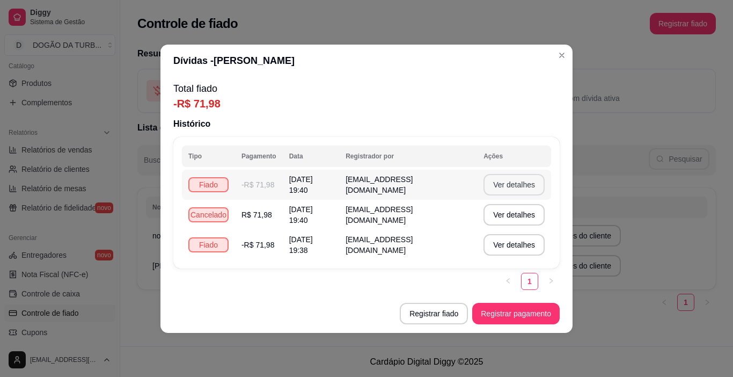
click at [516, 180] on button "Ver detalhes" at bounding box center [514, 184] width 61 height 21
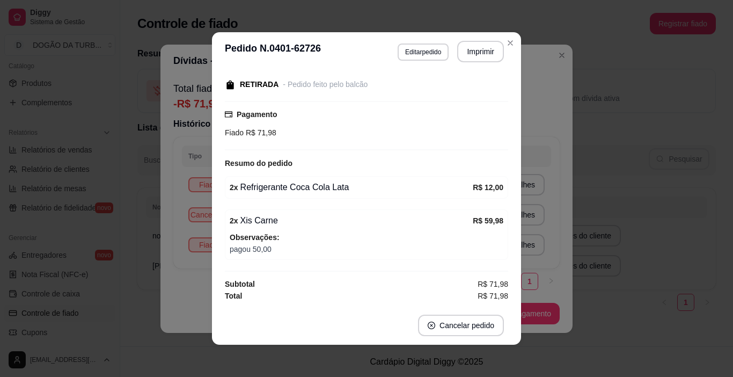
scroll to position [2, 0]
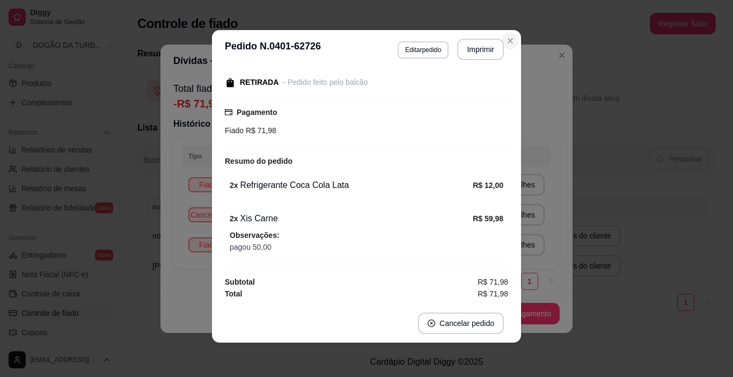
click at [508, 40] on icon "Close" at bounding box center [510, 41] width 4 height 4
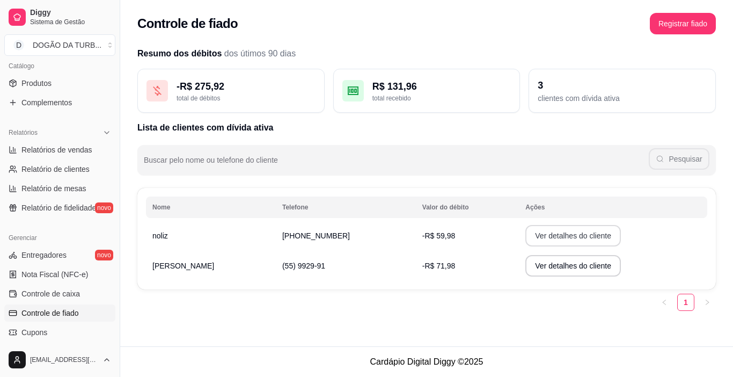
click at [573, 232] on button "Ver detalhes do cliente" at bounding box center [574, 235] width 96 height 21
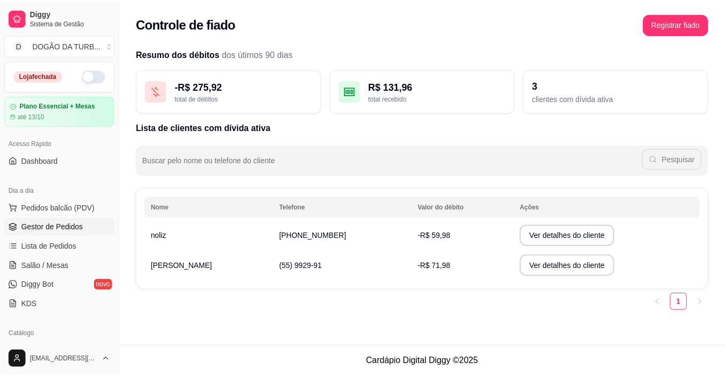
scroll to position [268, 0]
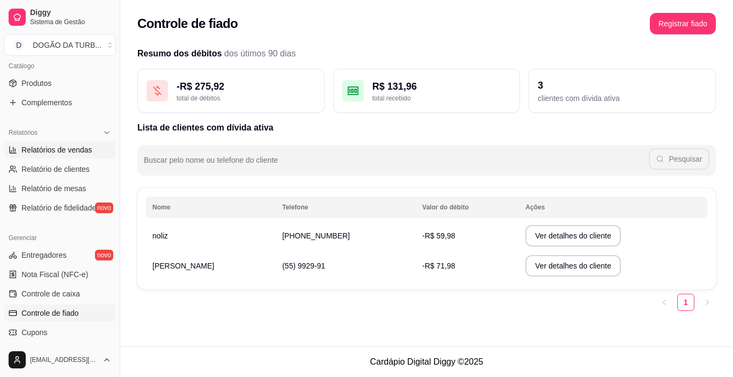
click at [59, 152] on span "Relatórios de vendas" at bounding box center [56, 149] width 71 height 11
select select "ALL"
select select "0"
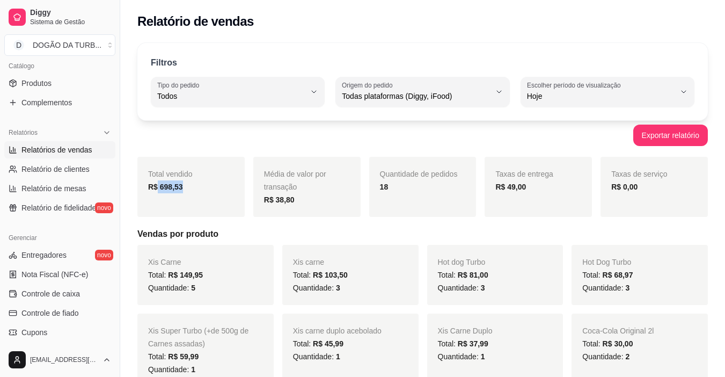
drag, startPoint x: 157, startPoint y: 187, endPoint x: 225, endPoint y: 189, distance: 67.7
click at [225, 189] on div "R$ 698,53" at bounding box center [191, 186] width 86 height 13
